Goal: Task Accomplishment & Management: Manage account settings

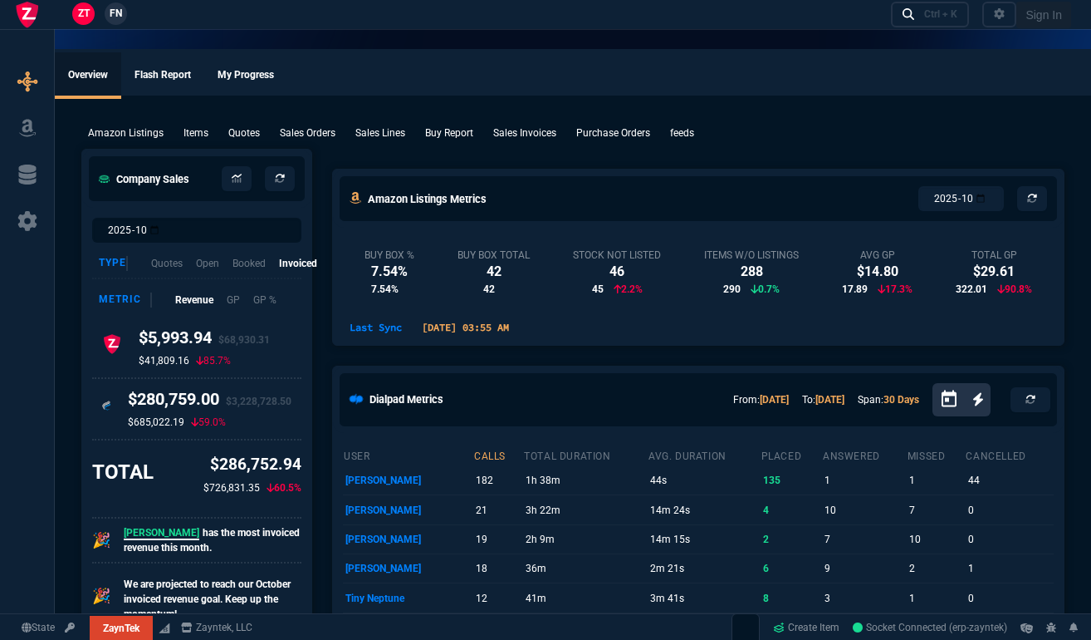
select select "17: house"
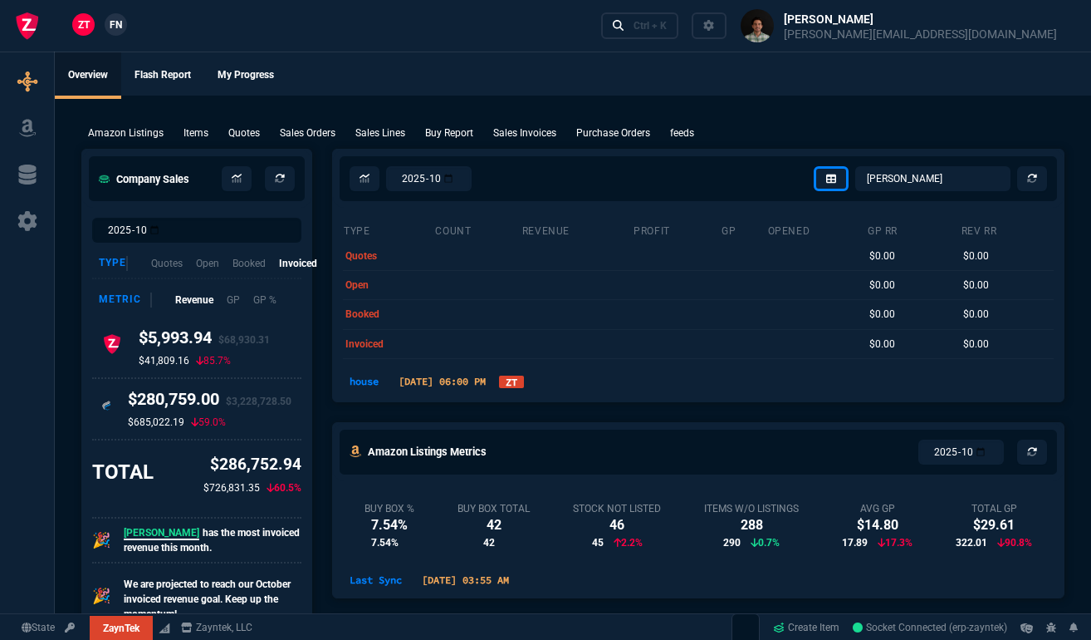
select select
click at [28, 208] on link at bounding box center [27, 221] width 41 height 27
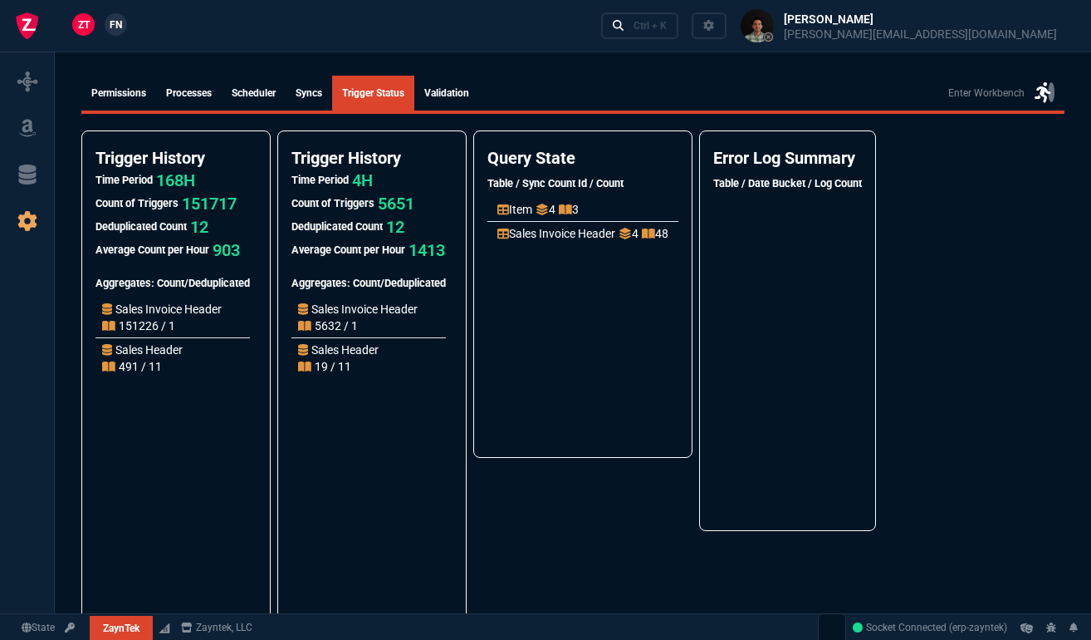
click at [1061, 297] on icon at bounding box center [1060, 301] width 8 height 8
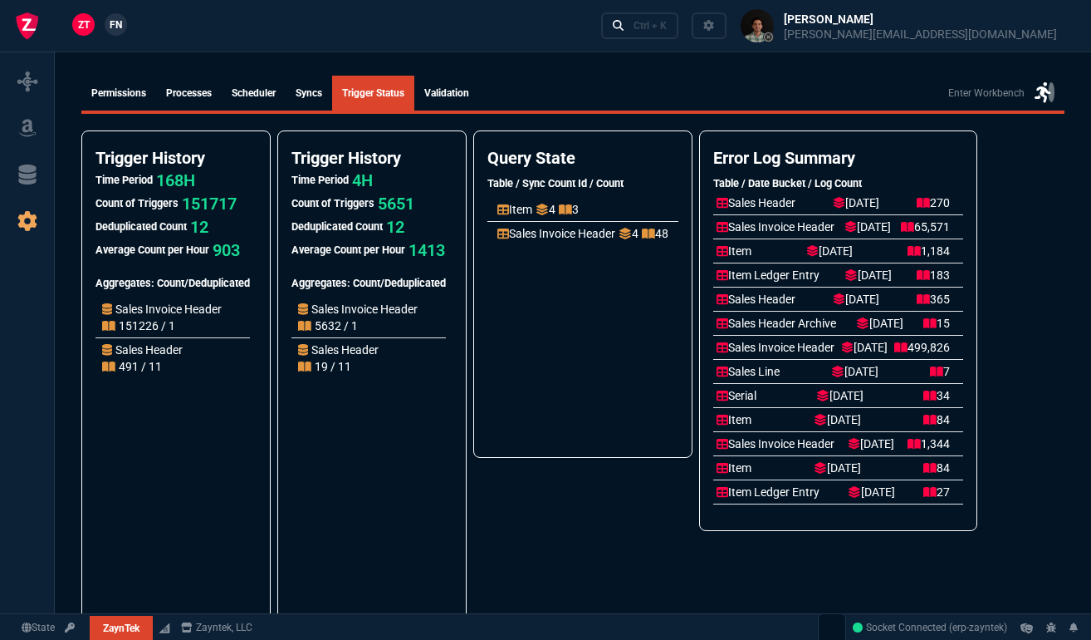
click at [1062, 520] on icon at bounding box center [1060, 520] width 10 height 13
click at [610, 236] on p "Sales Invoice Header" at bounding box center [557, 233] width 118 height 17
click at [581, 328] on ul "Item 4 3 Sales Invoice Header 4 48" at bounding box center [583, 317] width 191 height 239
click at [581, 233] on p "Sales Invoice Header" at bounding box center [557, 233] width 118 height 17
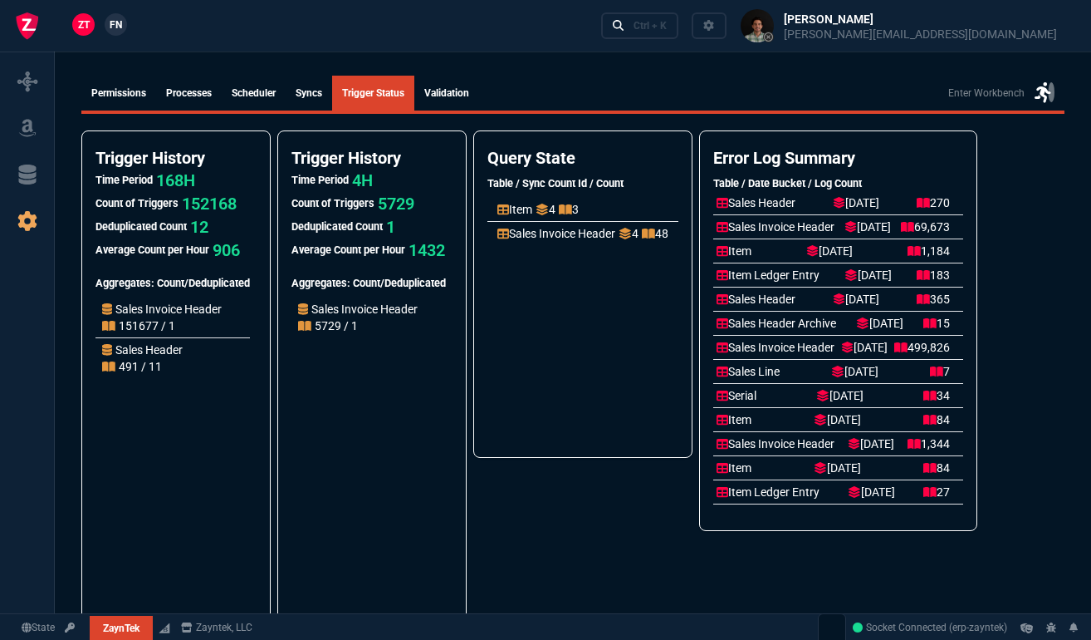
click at [631, 238] on icon at bounding box center [626, 234] width 12 height 12
click at [593, 236] on p "Sales Invoice Header" at bounding box center [557, 233] width 118 height 17
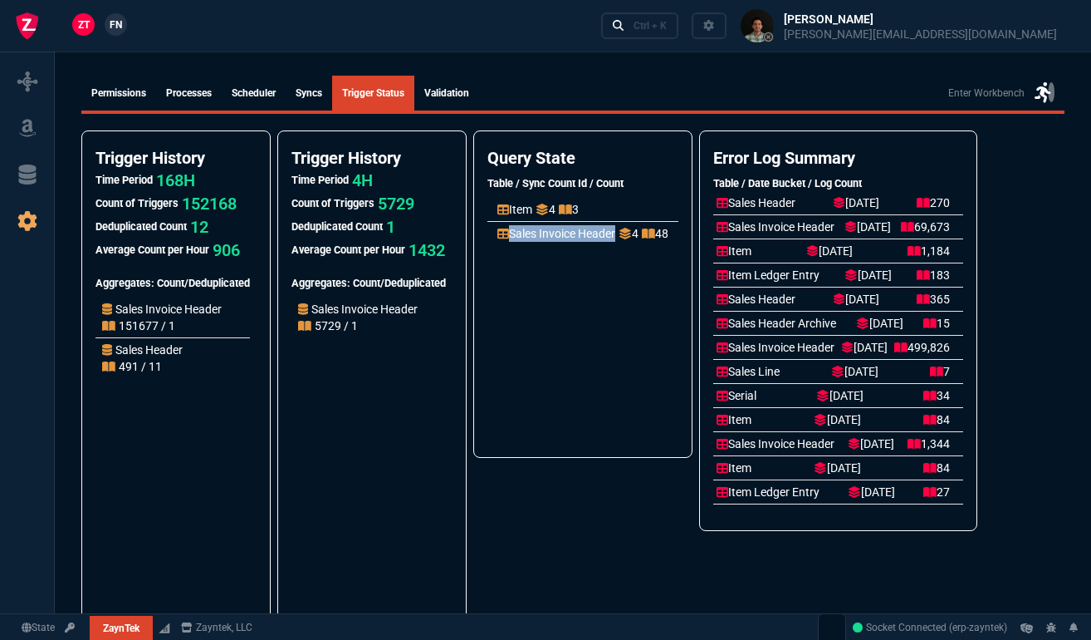
click at [593, 236] on p "Sales Invoice Header" at bounding box center [557, 233] width 118 height 17
click at [601, 293] on ul "Item 4 3 Sales Invoice Header 4 48" at bounding box center [583, 317] width 191 height 239
click at [631, 234] on icon at bounding box center [626, 234] width 12 height 12
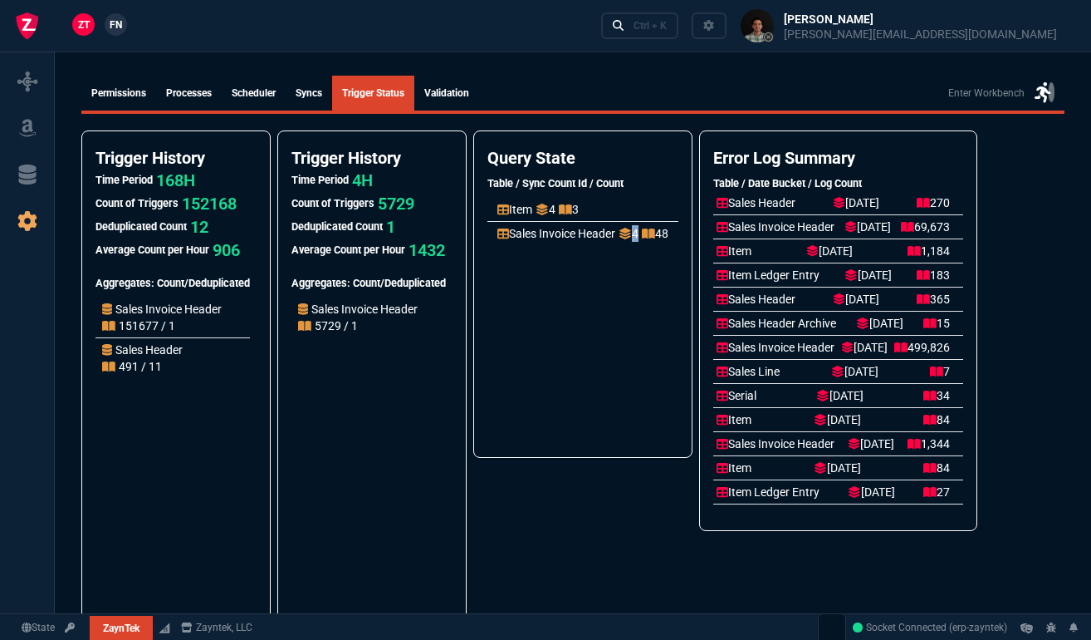
click at [627, 287] on ul "Item 4 3 Sales Invoice Header 4 48" at bounding box center [583, 317] width 191 height 239
click at [634, 206] on li "Item 4 3" at bounding box center [583, 209] width 191 height 23
click at [600, 241] on p "Sales Invoice Header" at bounding box center [557, 233] width 118 height 17
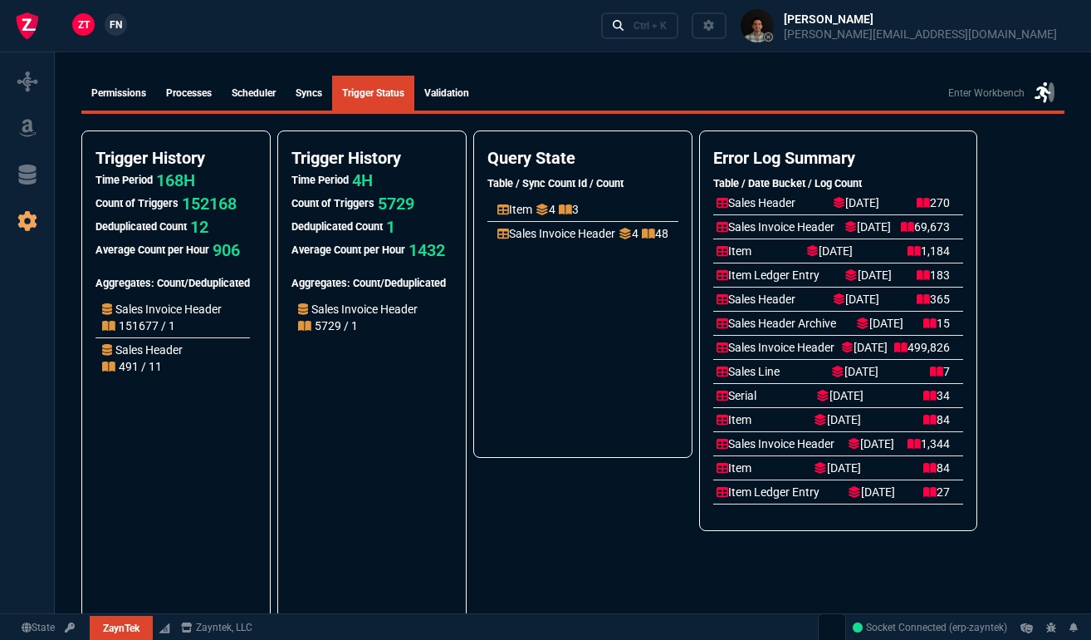
click at [522, 213] on p "Item" at bounding box center [515, 209] width 35 height 17
click at [566, 233] on p "Sales Invoice Header" at bounding box center [557, 233] width 118 height 17
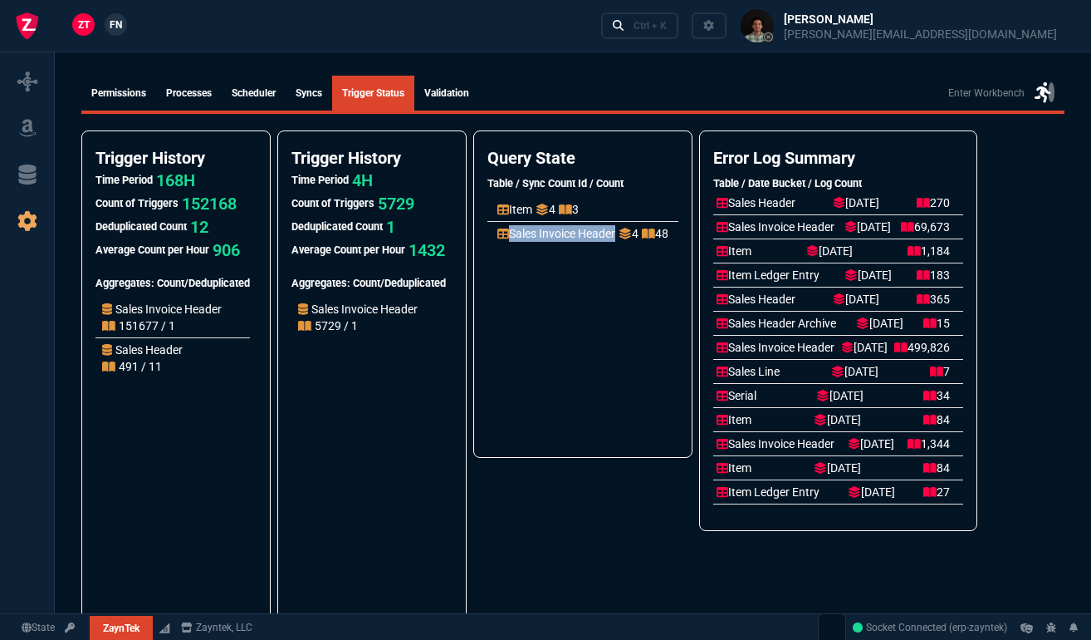
click at [566, 233] on p "Sales Invoice Header" at bounding box center [557, 233] width 118 height 17
click at [579, 222] on li "Sales Invoice Header 4 48" at bounding box center [583, 233] width 191 height 24
click at [576, 233] on p "Sales Invoice Header" at bounding box center [557, 233] width 118 height 17
